Goal: Check status: Check status

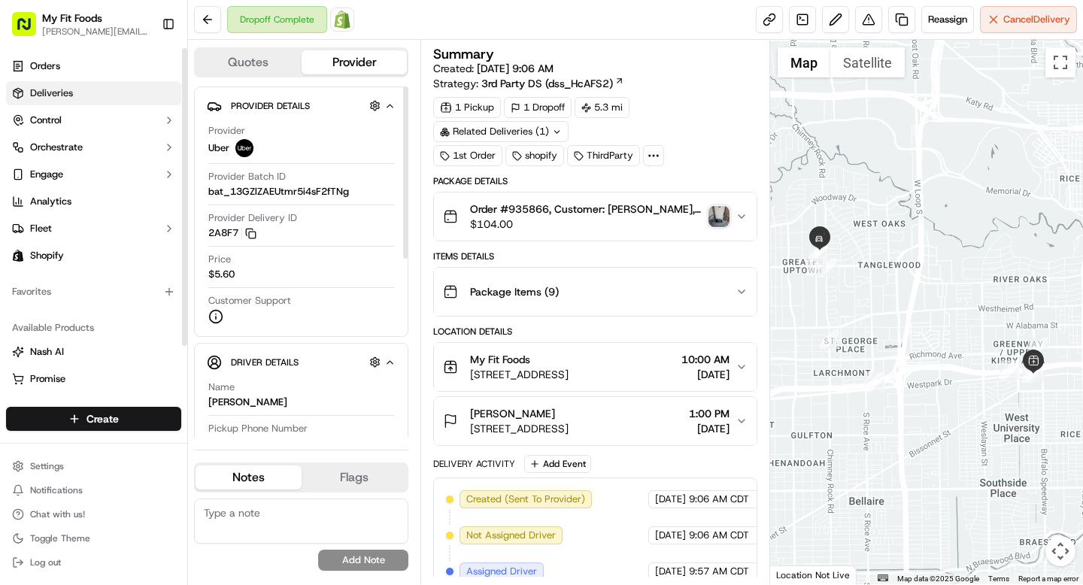
click at [79, 92] on link "Deliveries" at bounding box center [93, 93] width 175 height 24
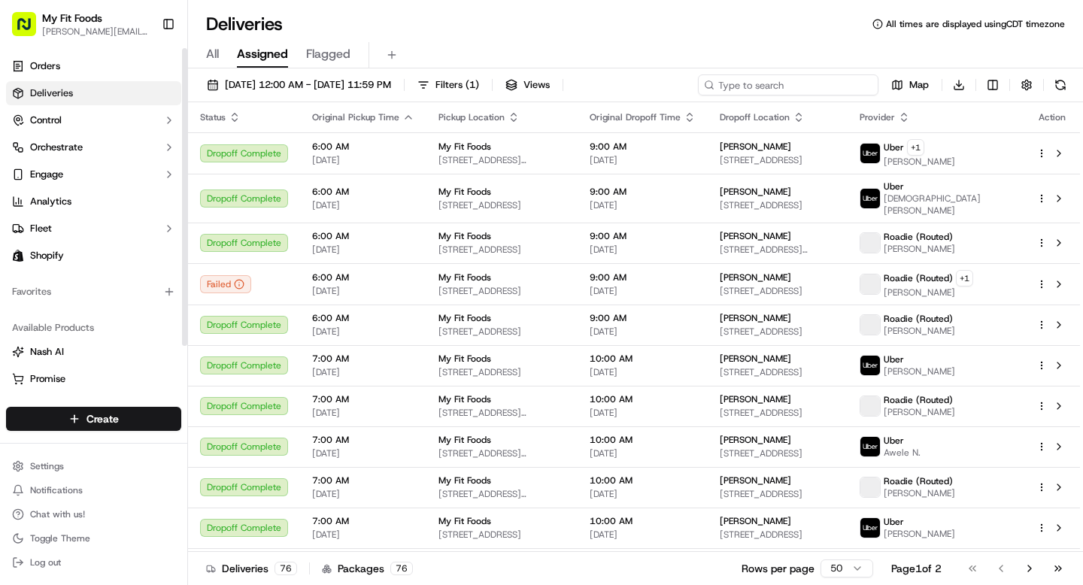
click at [788, 88] on input at bounding box center [788, 84] width 180 height 21
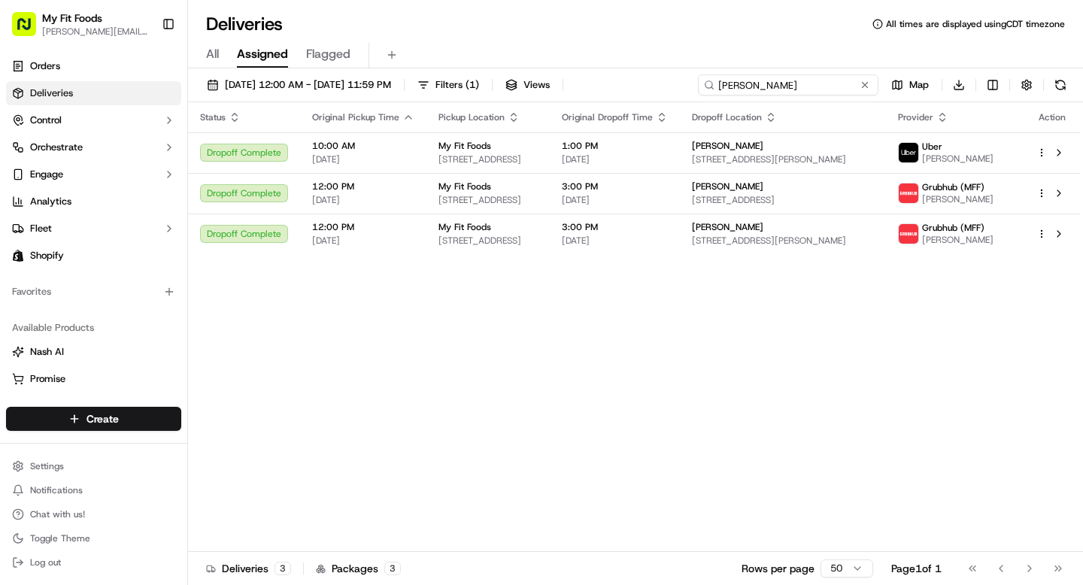
type input "[PERSON_NAME]"
click at [67, 66] on link "Orders" at bounding box center [93, 66] width 175 height 24
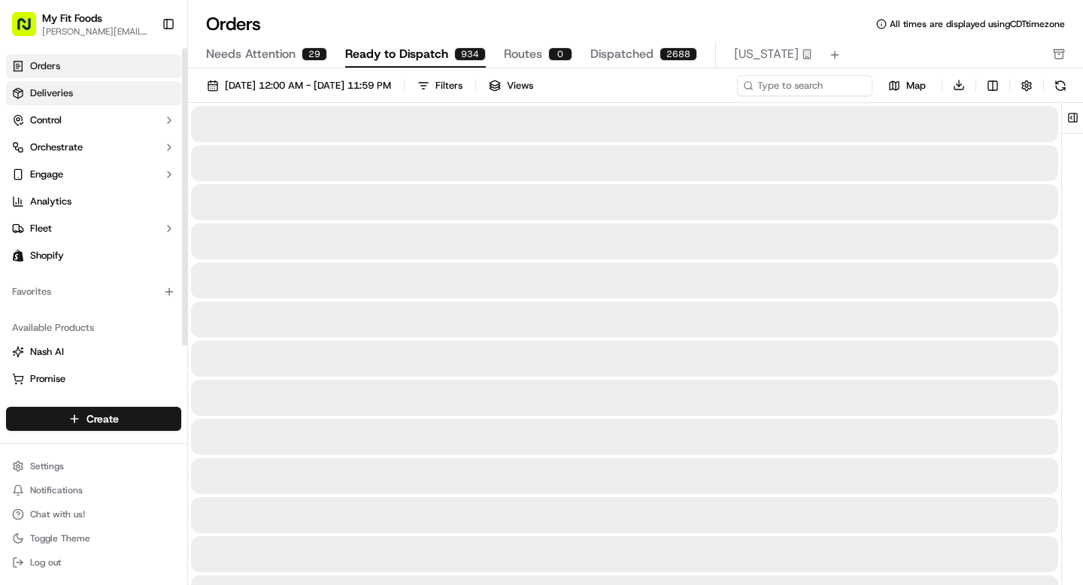
click at [67, 94] on span "Deliveries" at bounding box center [51, 93] width 43 height 14
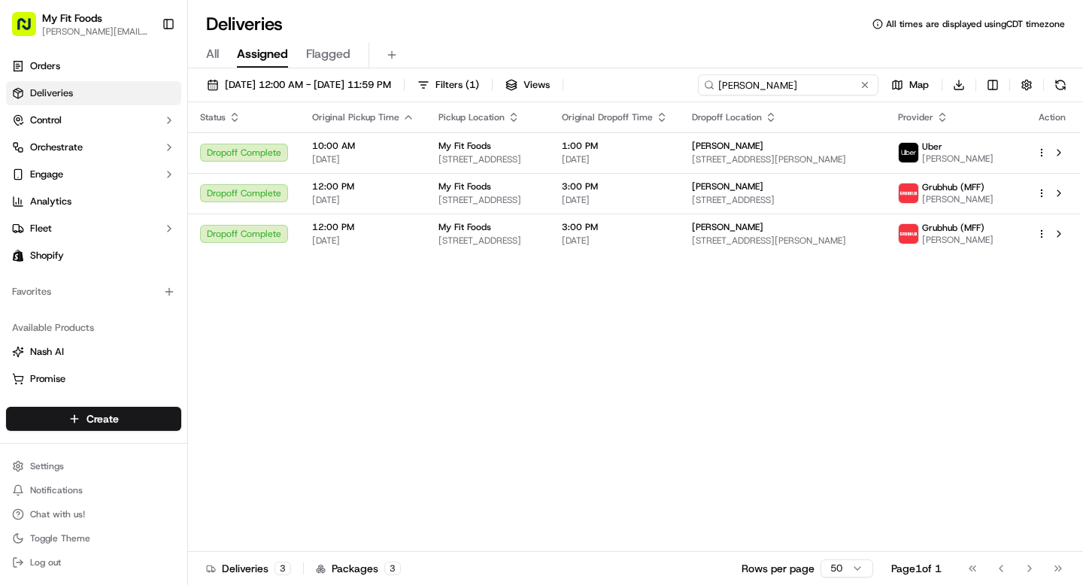
click at [775, 90] on input "[PERSON_NAME]" at bounding box center [788, 84] width 180 height 21
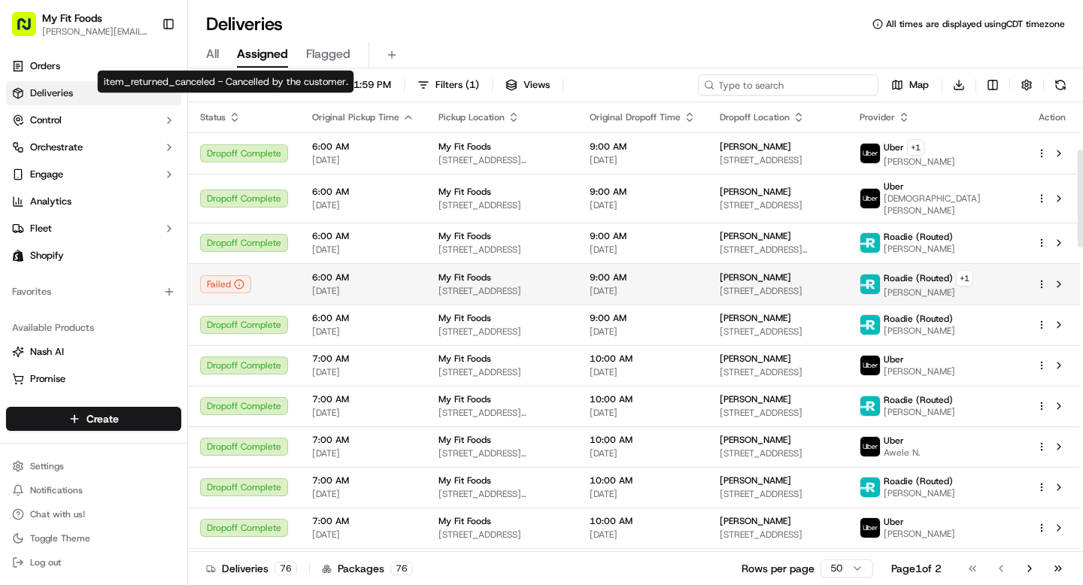
scroll to position [1615, 0]
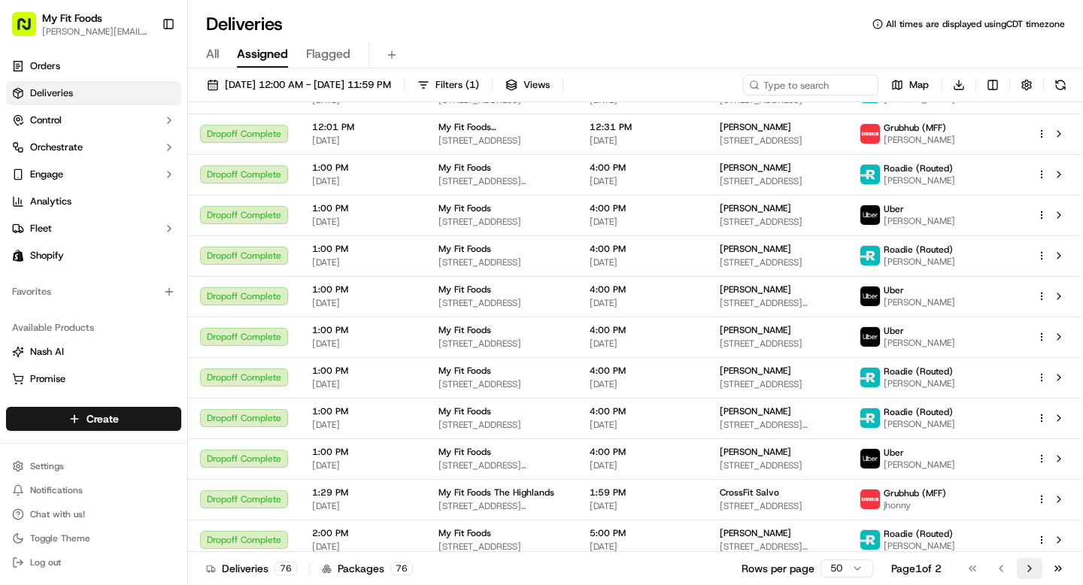
click at [1031, 566] on button "Go to next page" at bounding box center [1030, 568] width 26 height 21
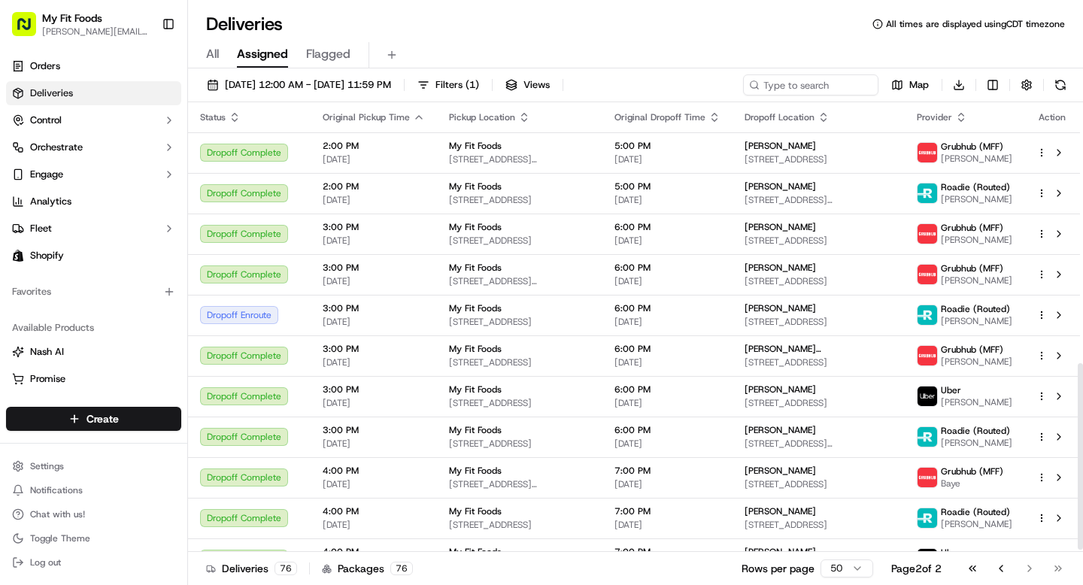
scroll to position [636, 0]
